Goal: Information Seeking & Learning: Learn about a topic

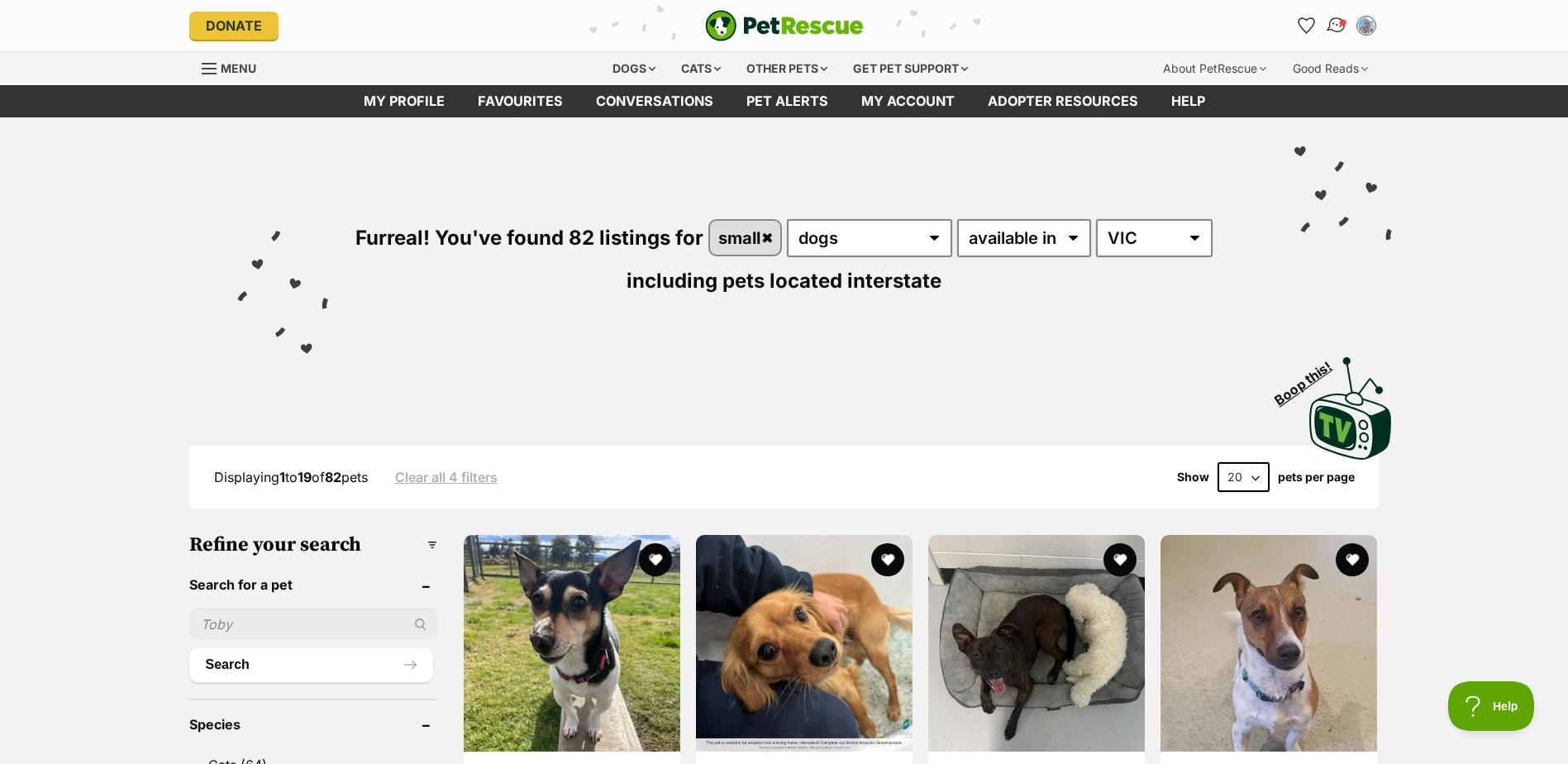
click at [1327, 18] on link "Conversations" at bounding box center [1336, 25] width 34 height 34
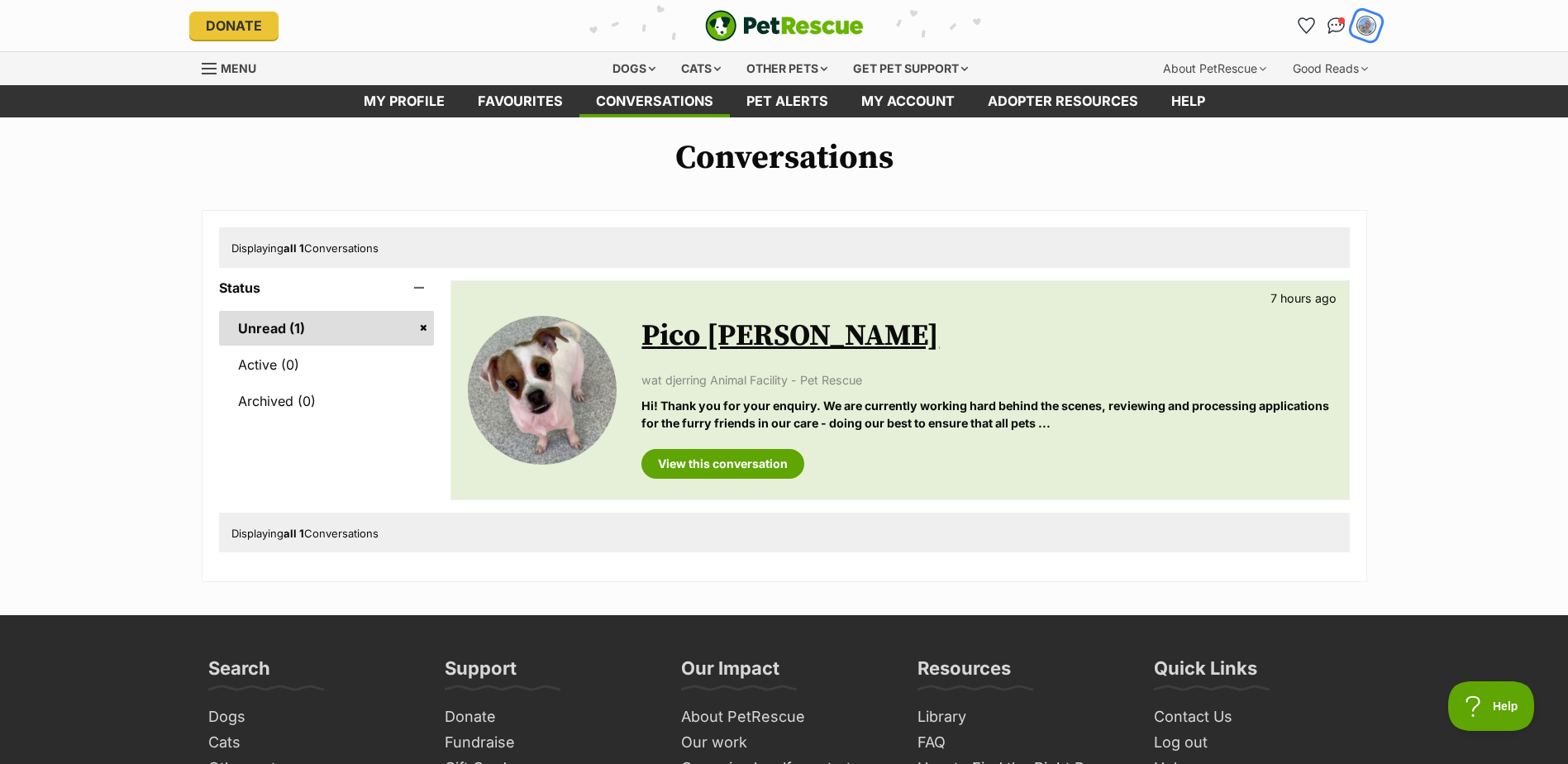
click at [1362, 24] on img "My account" at bounding box center [1366, 25] width 21 height 21
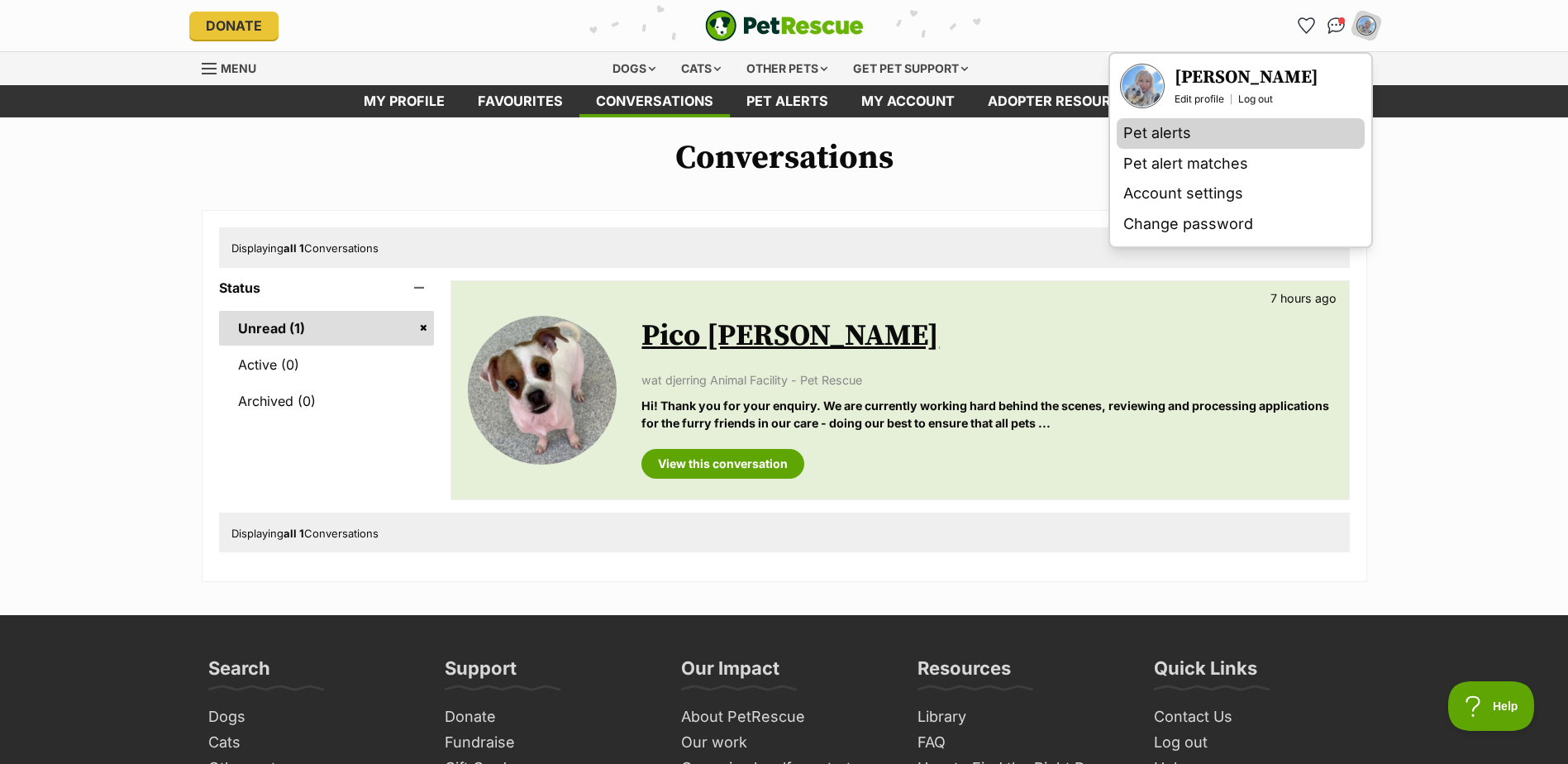
click at [1187, 139] on link "Pet alerts" at bounding box center [1241, 133] width 248 height 31
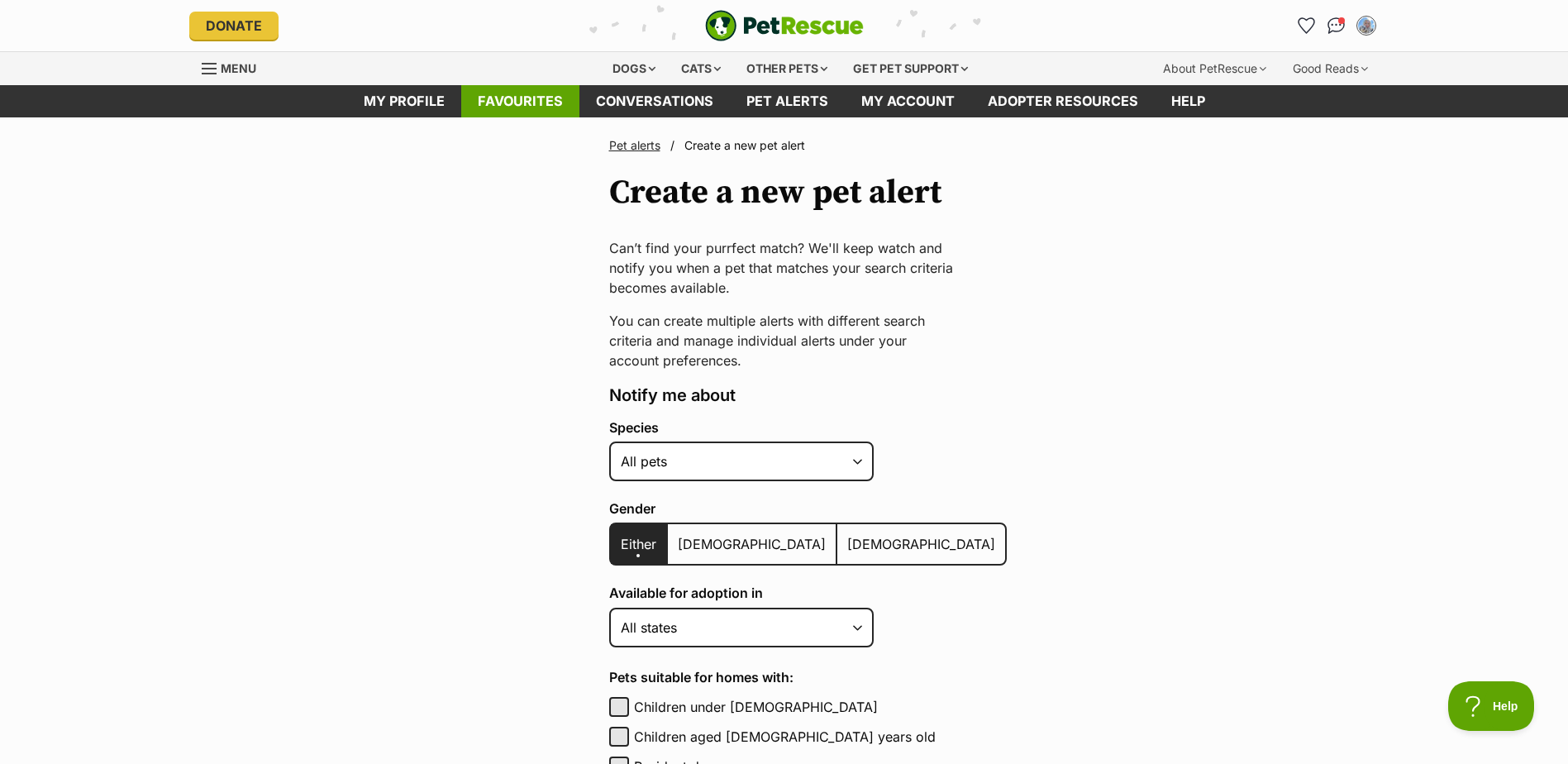
click at [543, 102] on link "Favourites" at bounding box center [520, 101] width 118 height 32
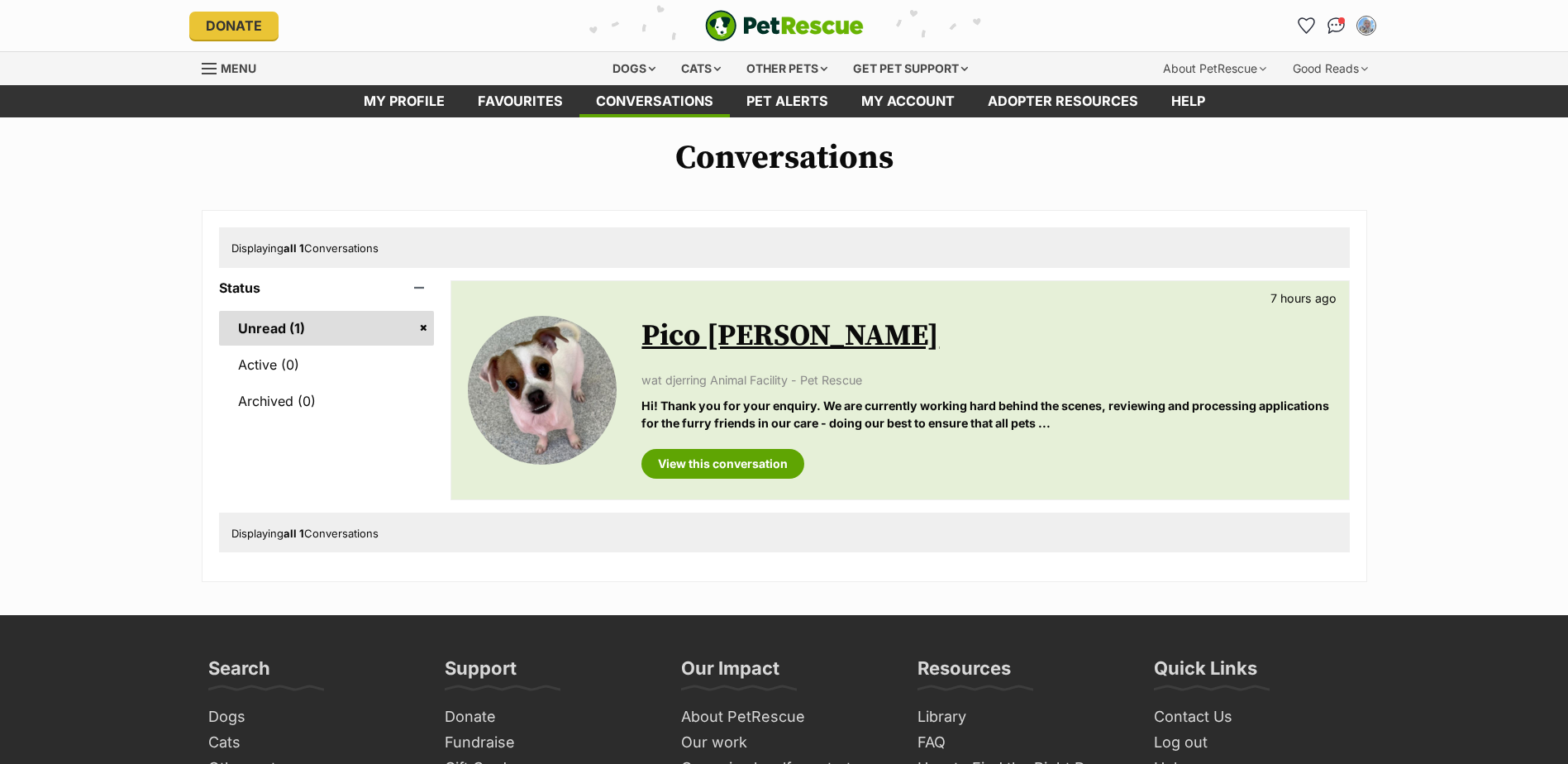
click at [534, 103] on link "Favourites" at bounding box center [520, 101] width 118 height 32
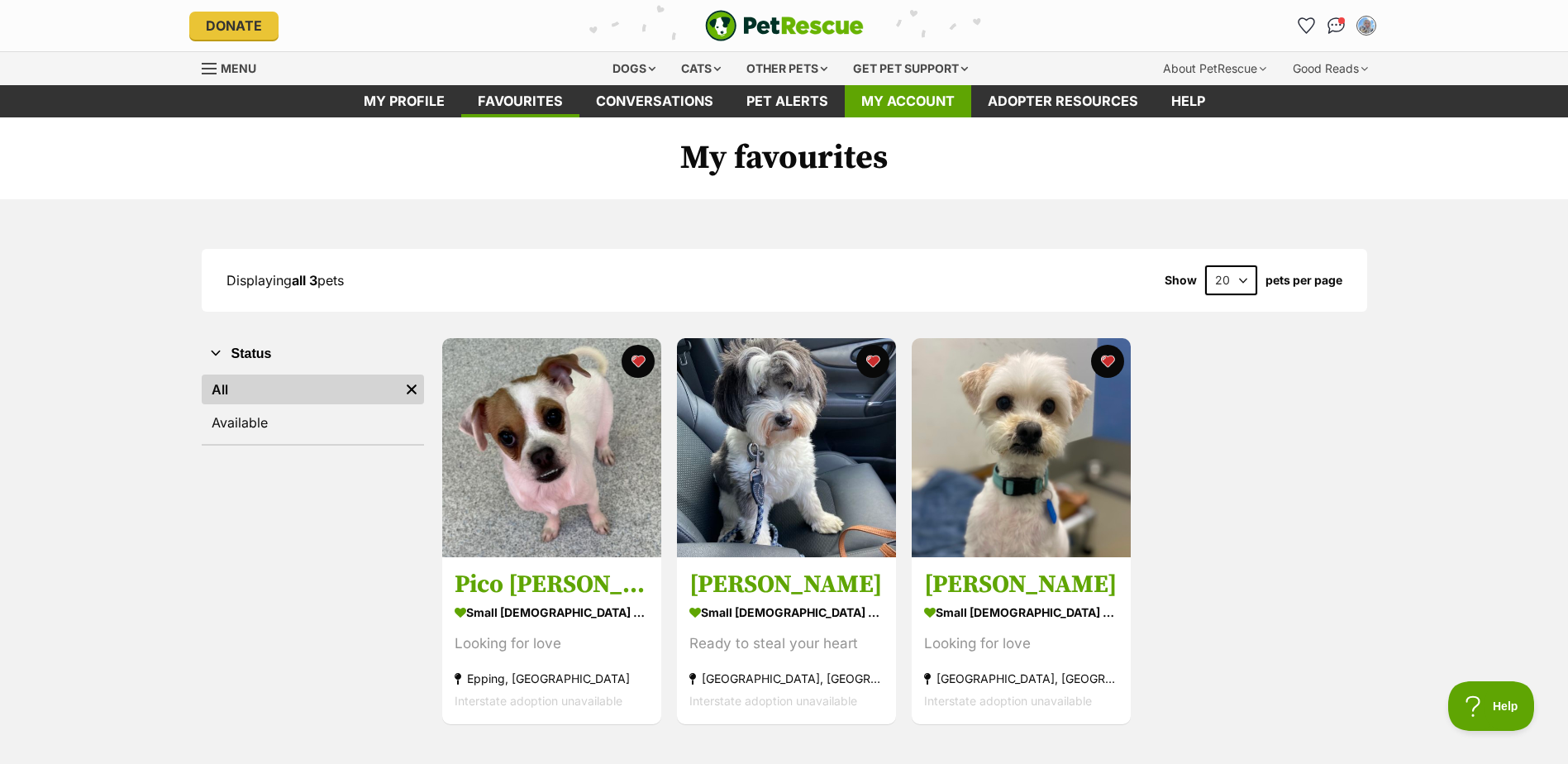
click at [913, 89] on link "My account" at bounding box center [908, 101] width 127 height 32
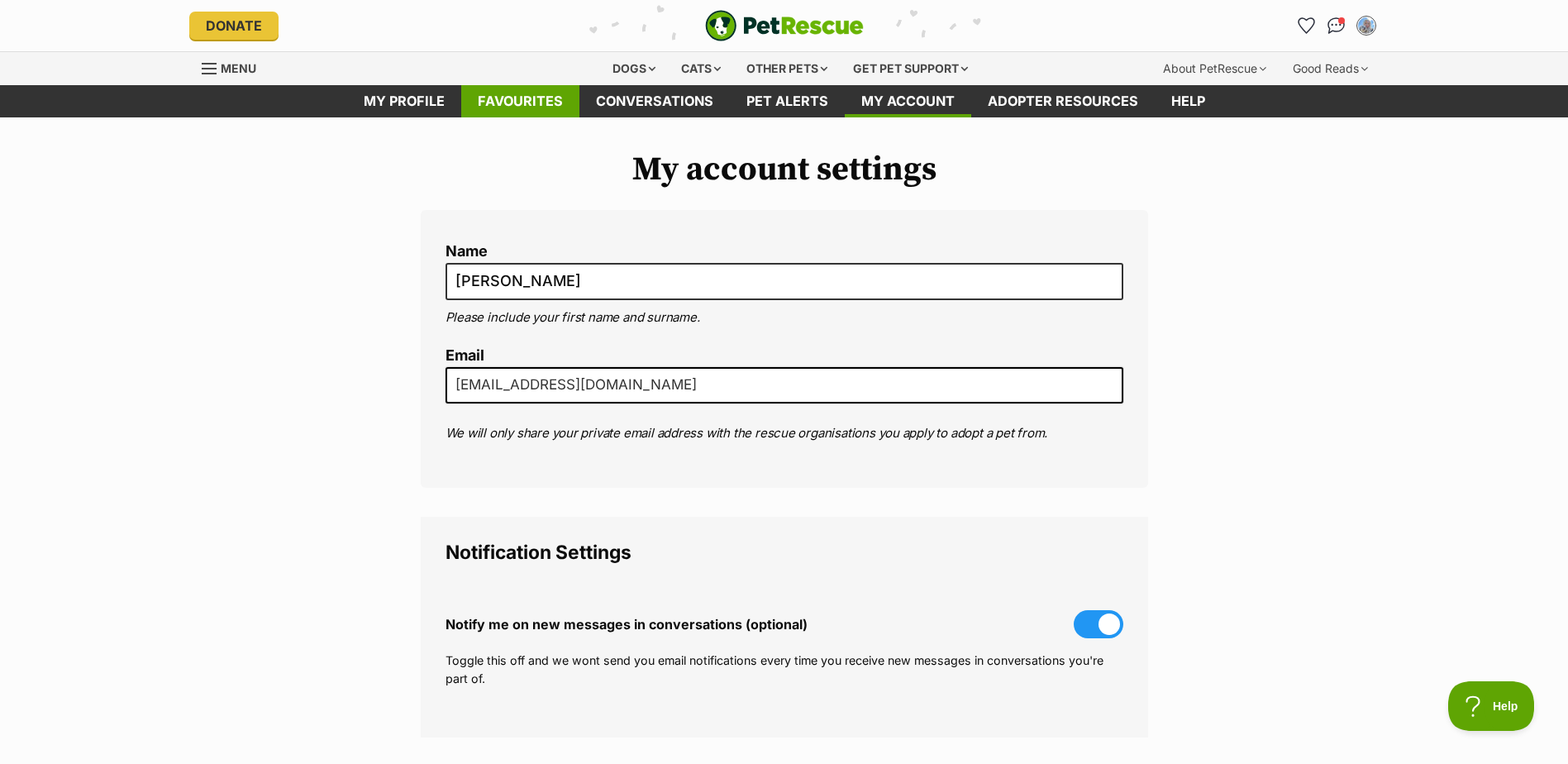
click at [537, 101] on link "Favourites" at bounding box center [520, 101] width 118 height 32
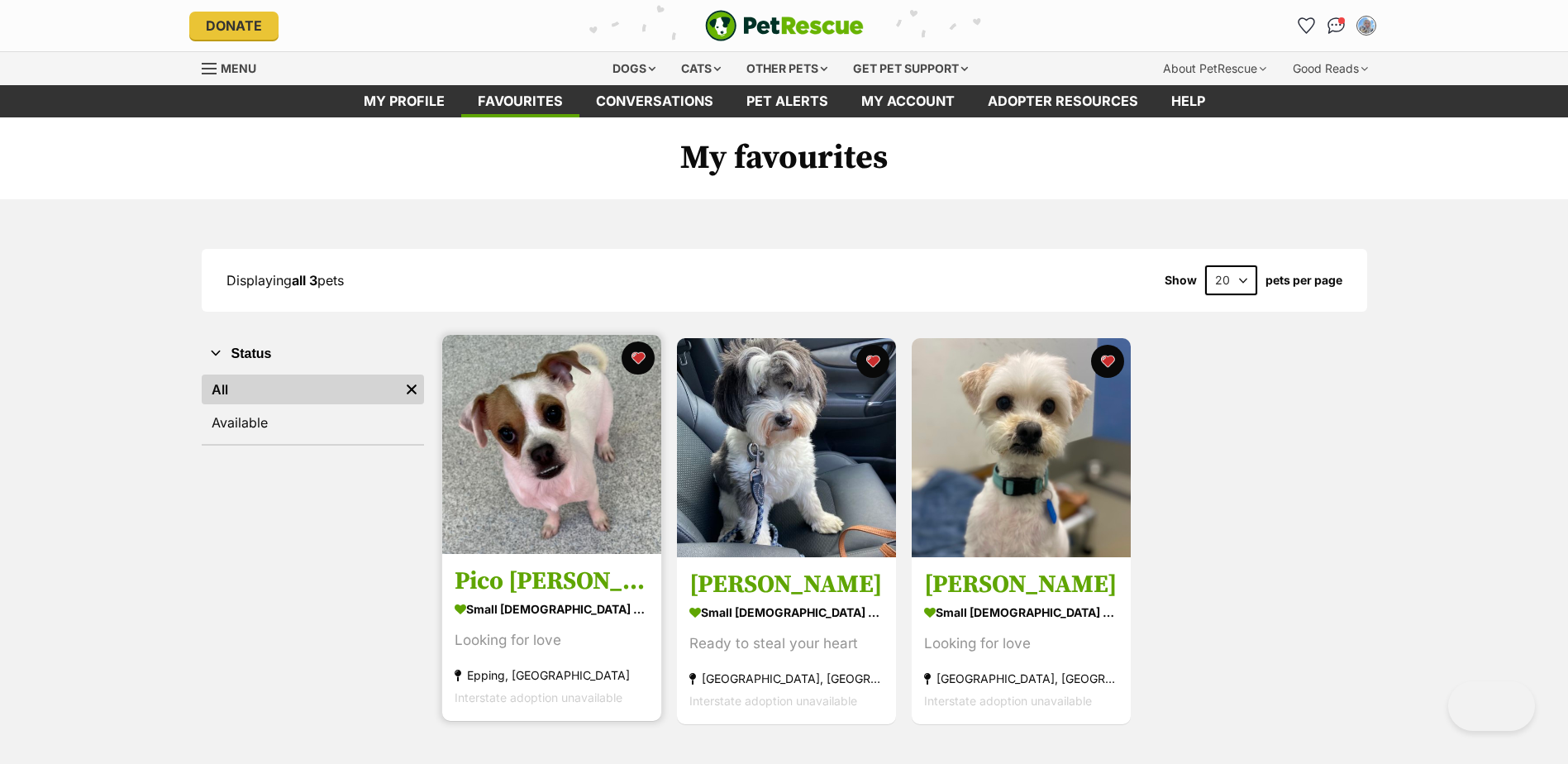
click at [512, 447] on img at bounding box center [552, 444] width 219 height 219
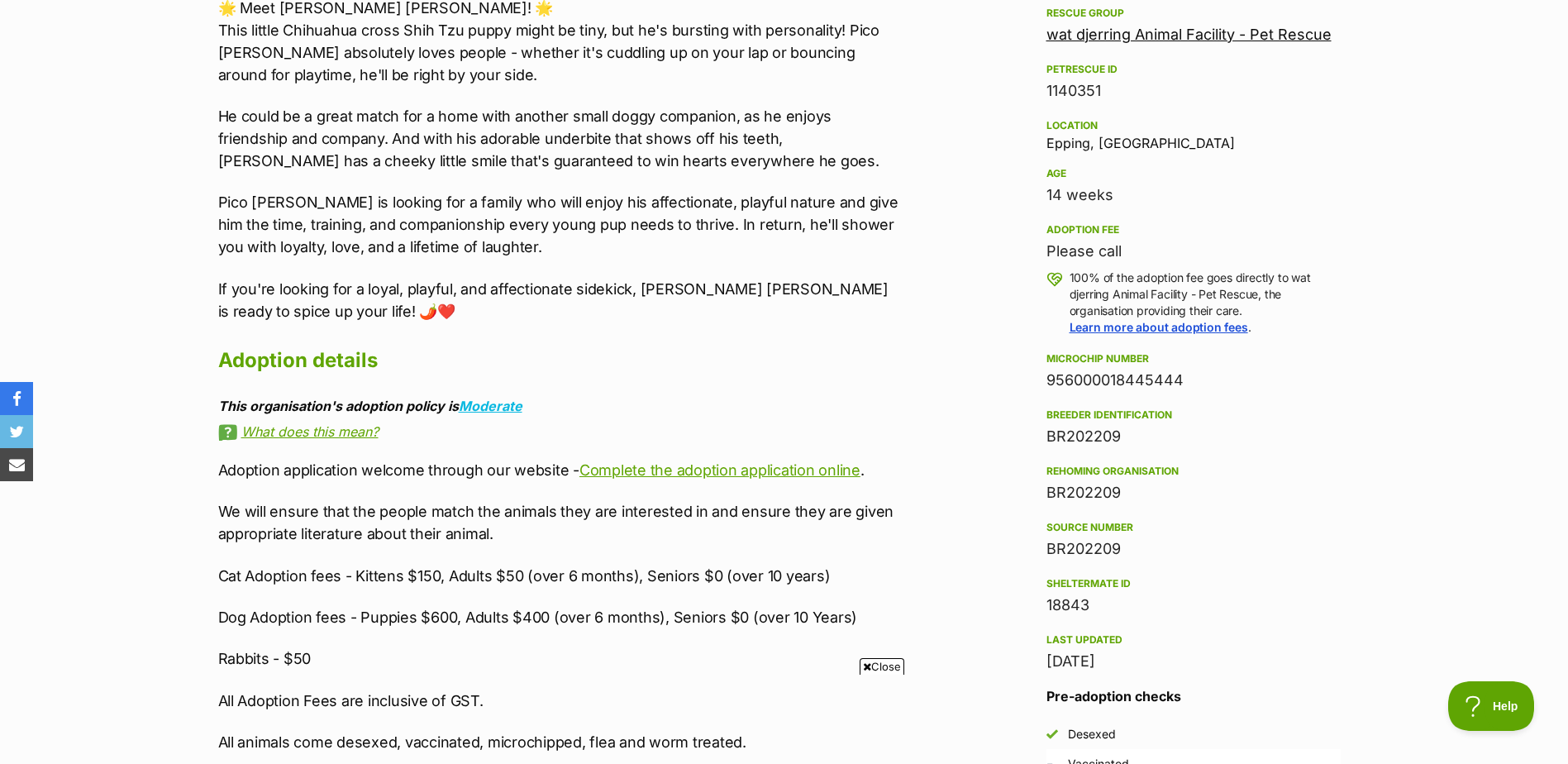
click at [304, 435] on link "What does this mean?" at bounding box center [559, 432] width 682 height 15
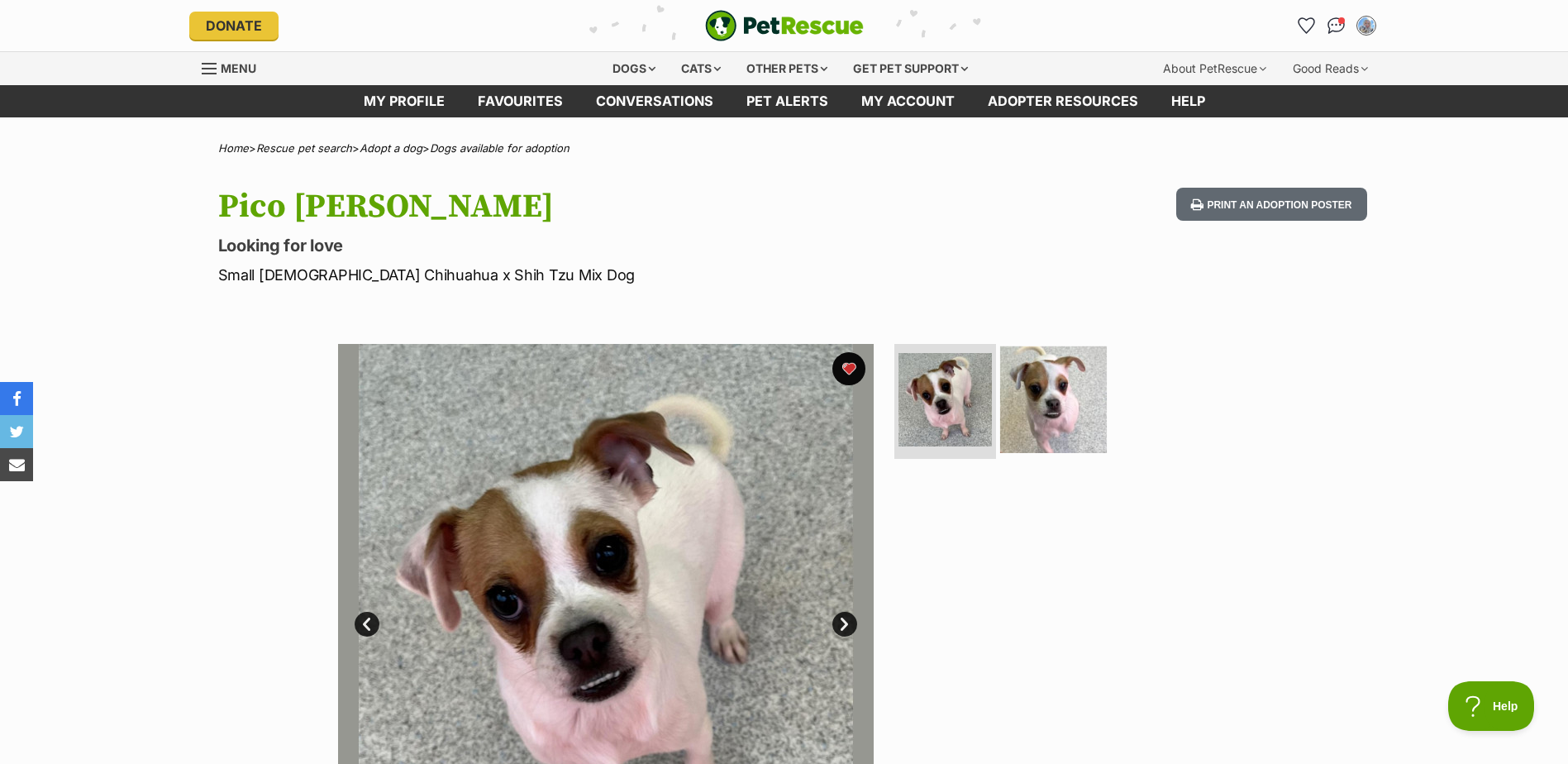
click at [1047, 383] on img at bounding box center [1053, 398] width 106 height 106
